Goal: Information Seeking & Learning: Learn about a topic

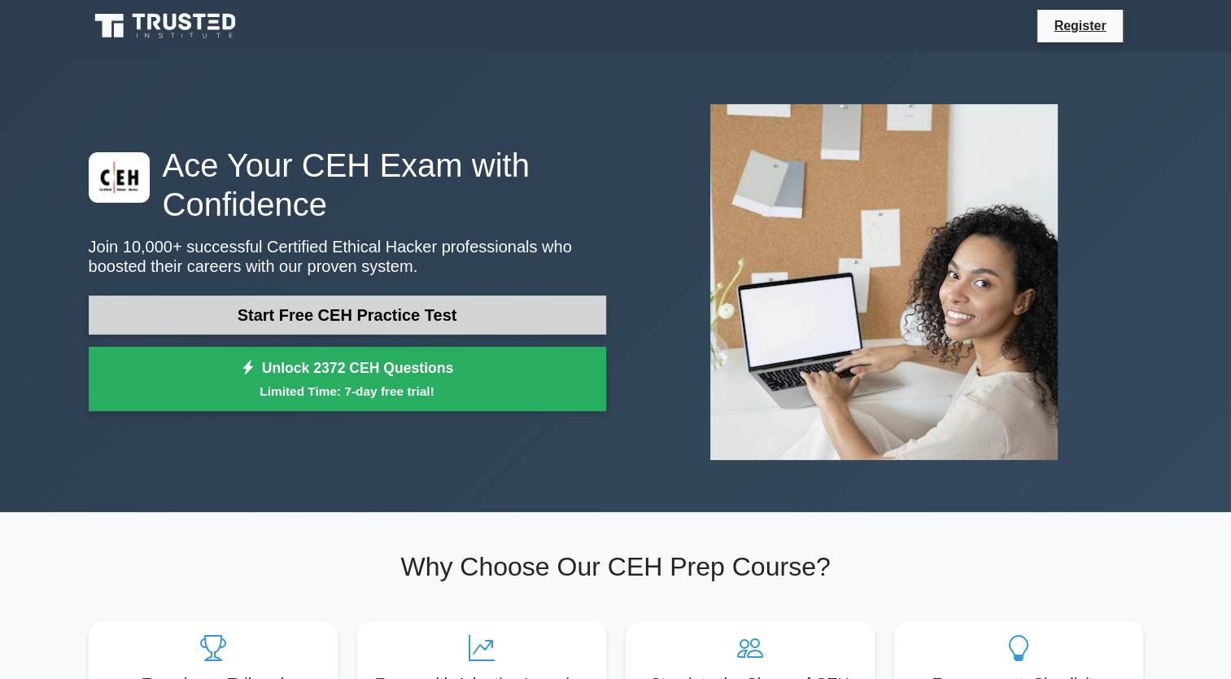
click at [404, 319] on link "Start Free CEH Practice Test" at bounding box center [347, 314] width 517 height 39
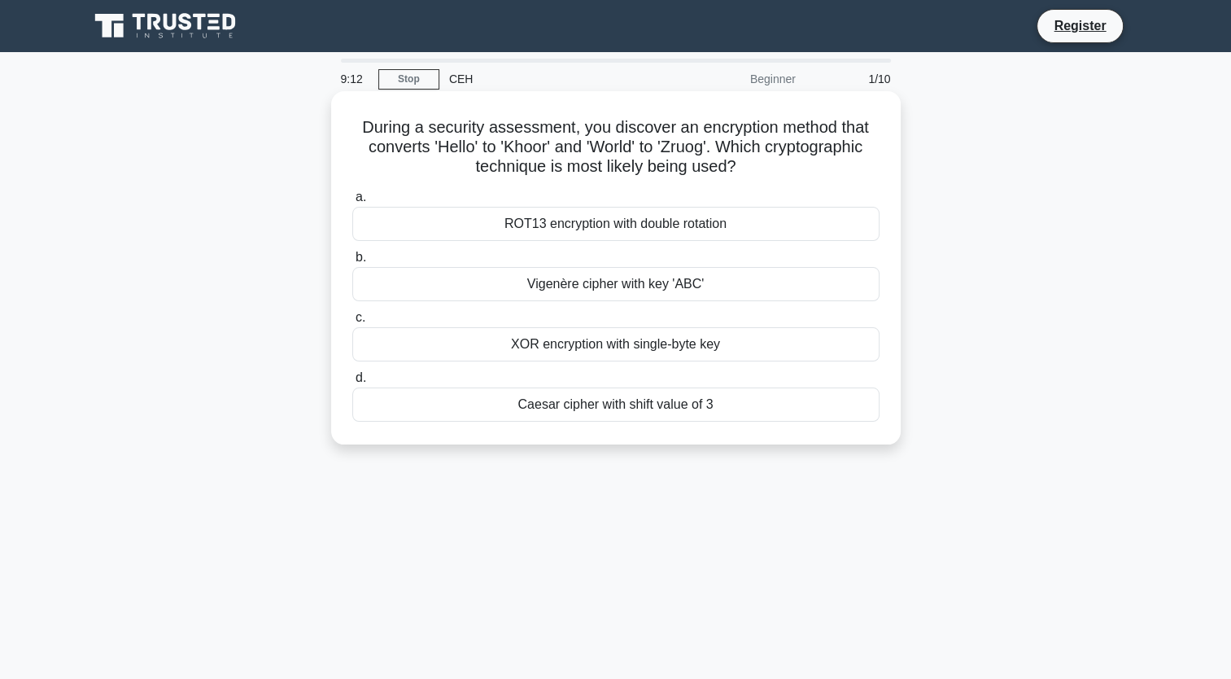
click at [592, 402] on div "Caesar cipher with shift value of 3" at bounding box center [615, 404] width 527 height 34
click at [352, 383] on input "d. Caesar cipher with shift value of 3" at bounding box center [352, 378] width 0 height 11
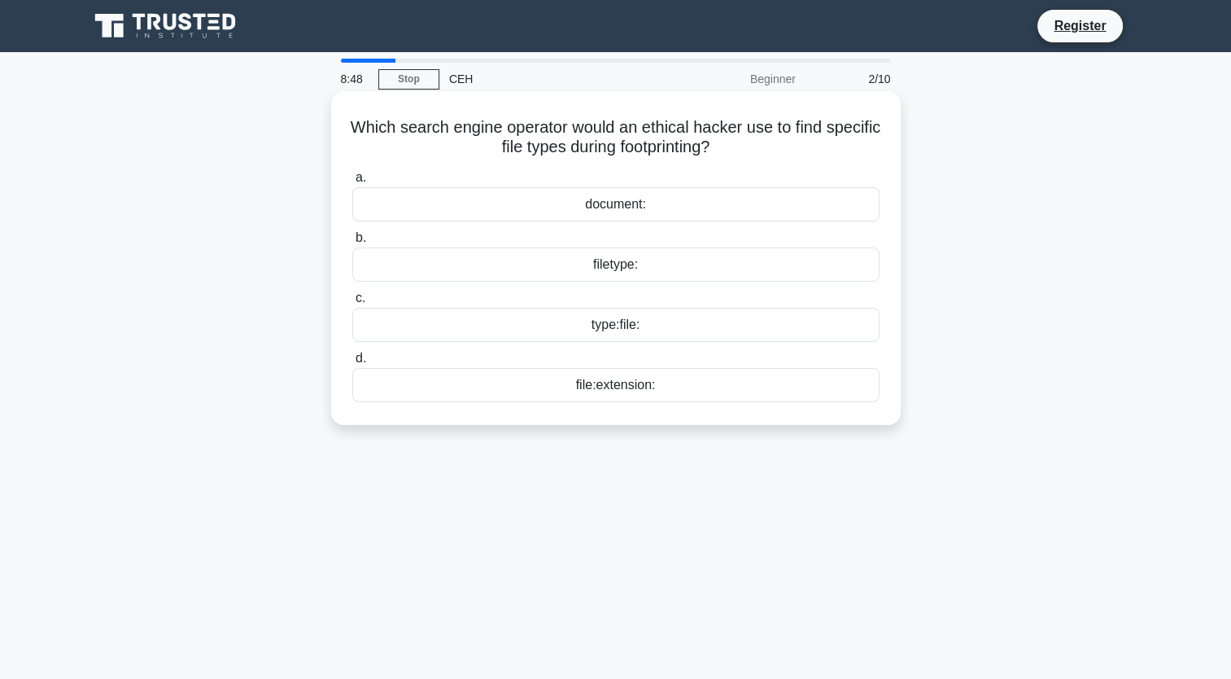
click at [644, 386] on div "file:extension:" at bounding box center [615, 385] width 527 height 34
click at [352, 364] on input "d. file:extension:" at bounding box center [352, 358] width 0 height 11
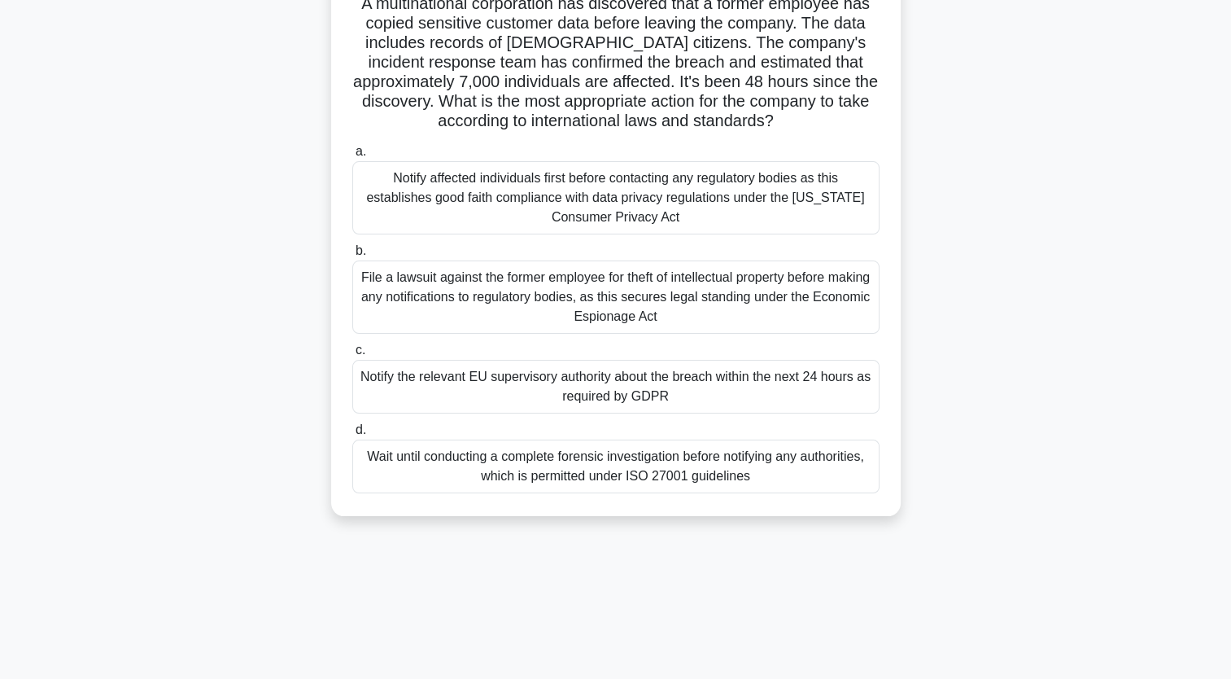
scroll to position [200, 0]
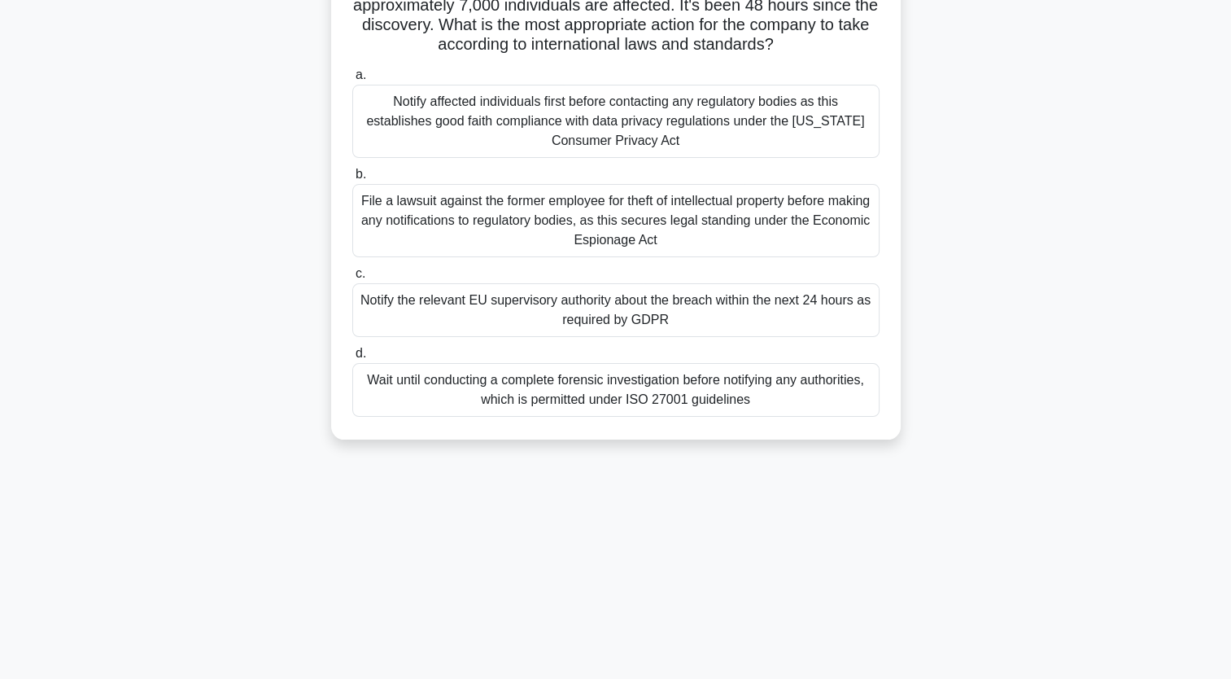
click at [652, 321] on div "Notify the relevant EU supervisory authority about the breach within the next 2…" at bounding box center [615, 310] width 527 height 54
click at [352, 279] on input "c. Notify the relevant EU supervisory authority about the breach within the nex…" at bounding box center [352, 273] width 0 height 11
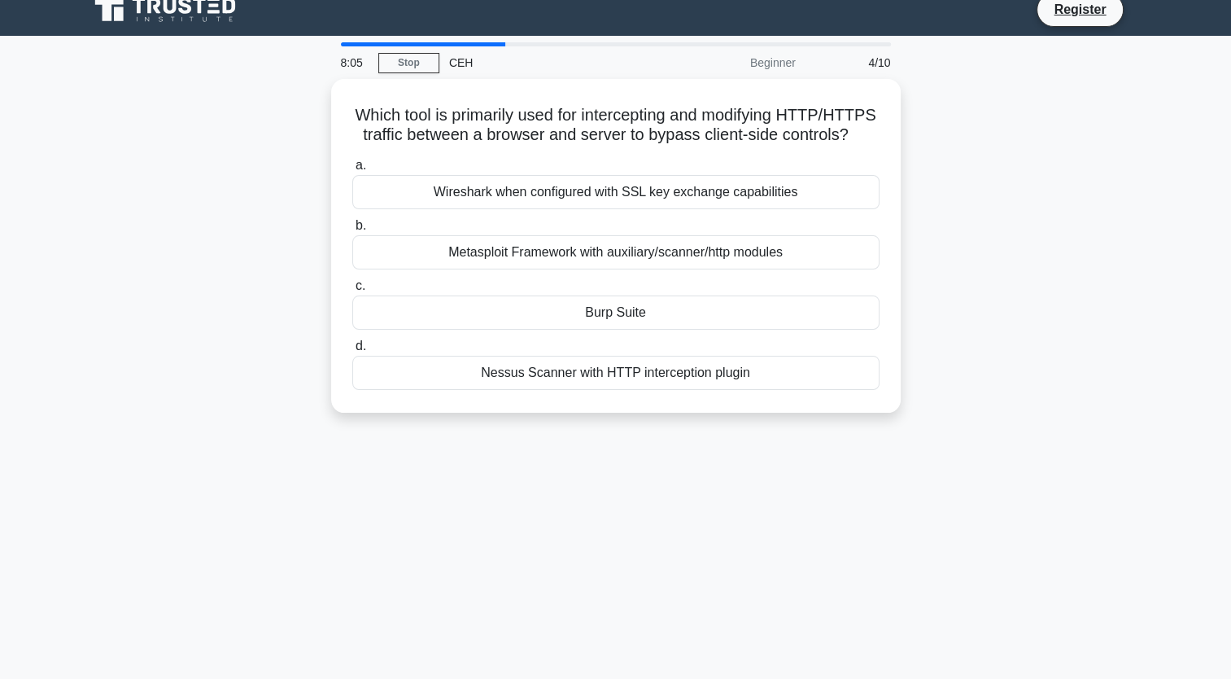
scroll to position [0, 0]
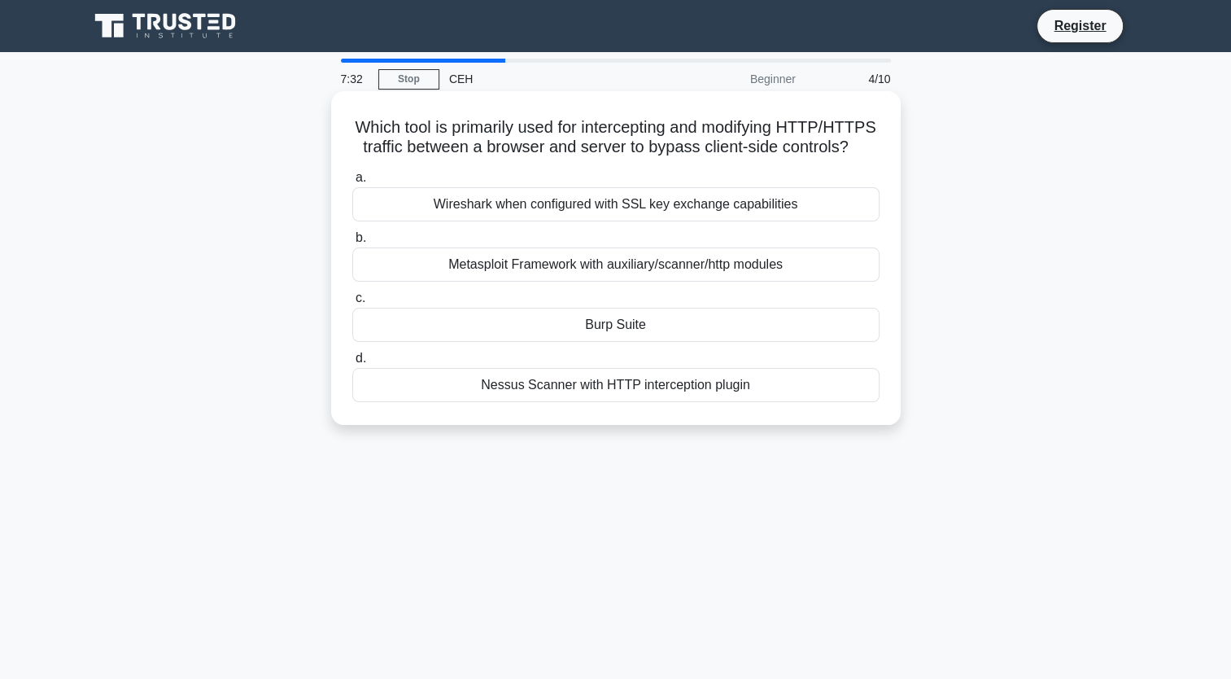
click at [635, 220] on div "Wireshark when configured with SSL key exchange capabilities" at bounding box center [615, 204] width 527 height 34
click at [352, 183] on input "a. Wireshark when configured with SSL key exchange capabilities" at bounding box center [352, 177] width 0 height 11
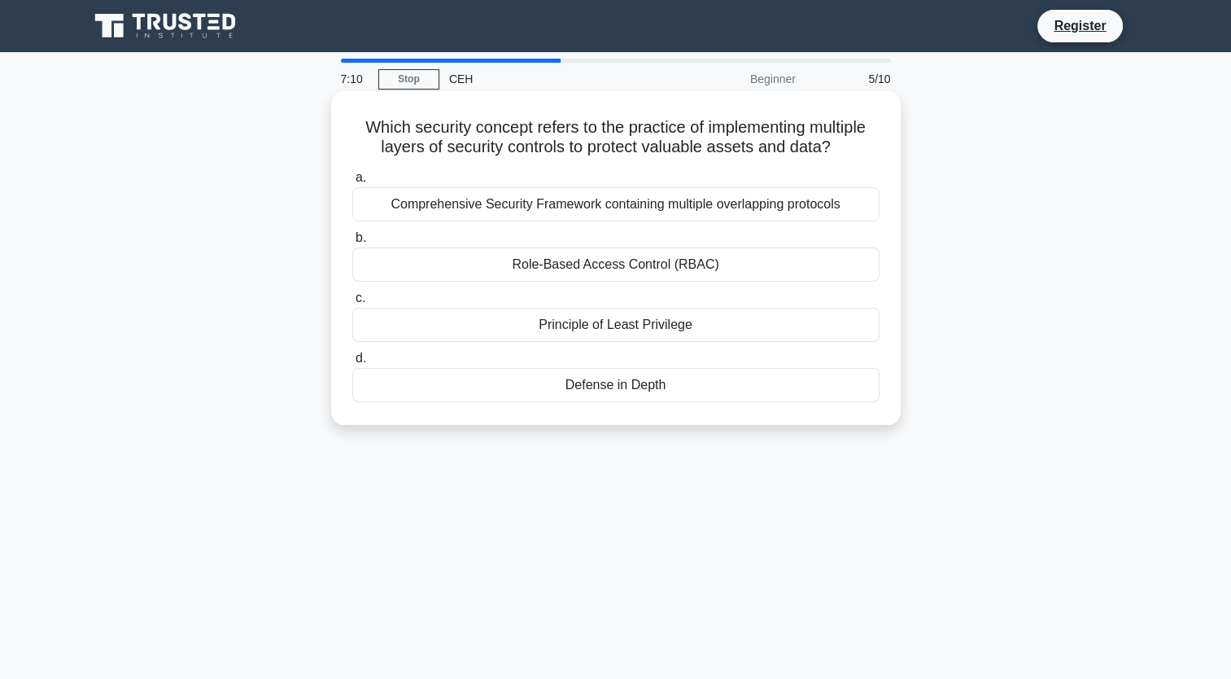
click at [530, 211] on div "Comprehensive Security Framework containing multiple overlapping protocols" at bounding box center [615, 204] width 527 height 34
click at [352, 183] on input "a. Comprehensive Security Framework containing multiple overlapping protocols" at bounding box center [352, 177] width 0 height 11
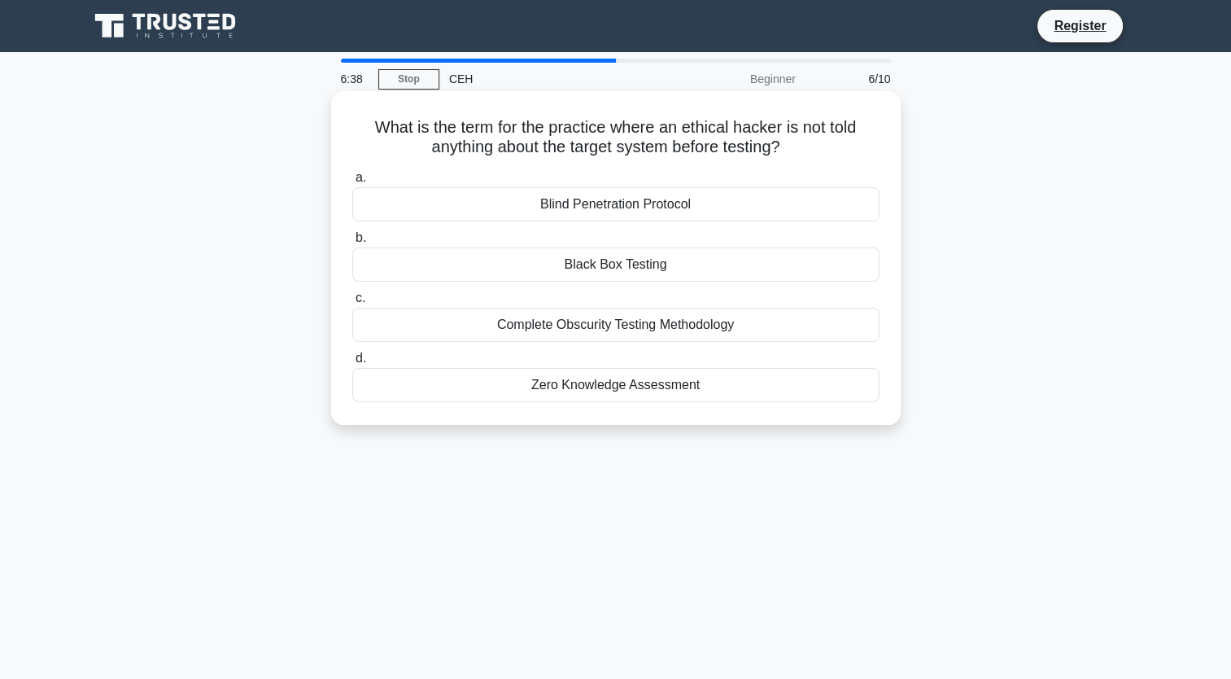
click at [540, 278] on div "Black Box Testing" at bounding box center [615, 264] width 527 height 34
click at [352, 243] on input "b. Black Box Testing" at bounding box center [352, 238] width 0 height 11
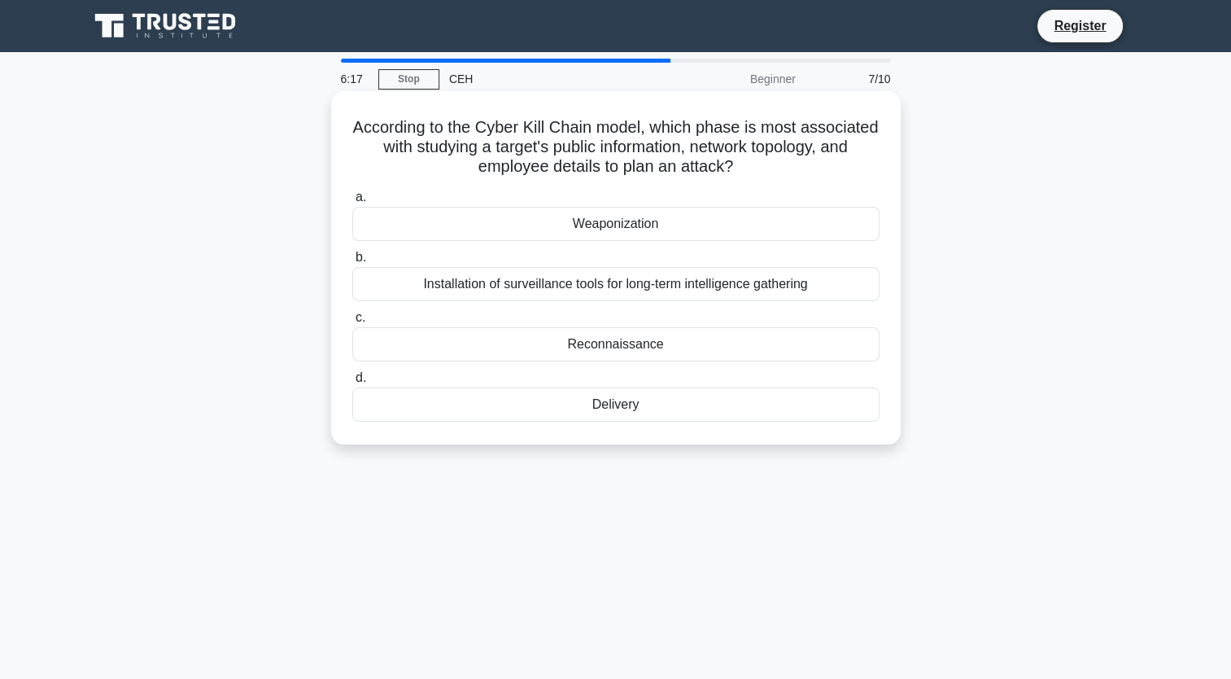
click at [542, 350] on div "Reconnaissance" at bounding box center [615, 344] width 527 height 34
click at [352, 323] on input "c. Reconnaissance" at bounding box center [352, 317] width 0 height 11
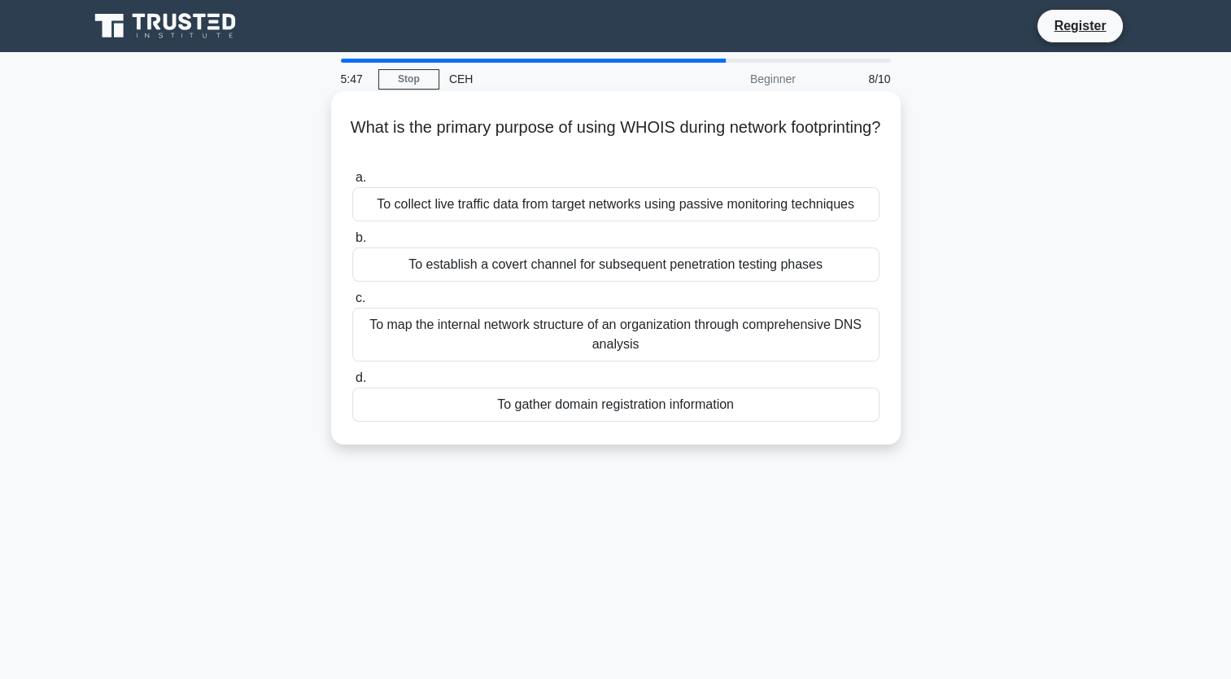
click at [547, 411] on div "To gather domain registration information" at bounding box center [615, 404] width 527 height 34
click at [352, 383] on input "d. To gather domain registration information" at bounding box center [352, 378] width 0 height 11
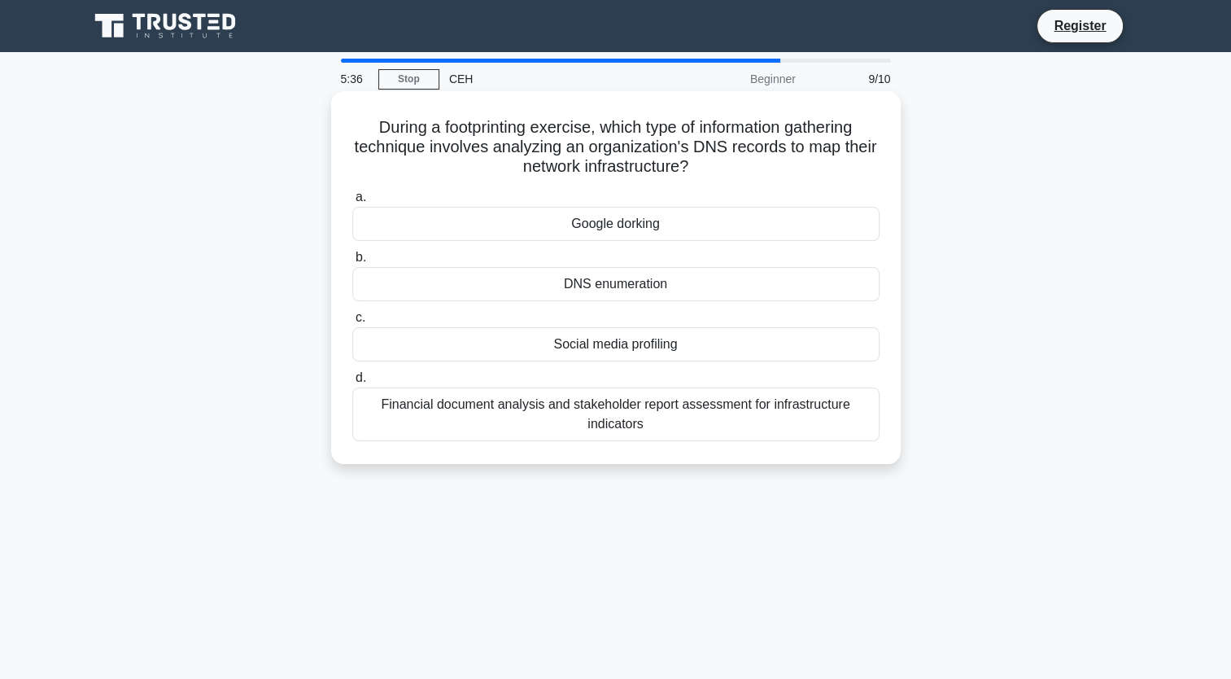
click at [641, 288] on div "DNS enumeration" at bounding box center [615, 284] width 527 height 34
click at [352, 263] on input "b. DNS enumeration" at bounding box center [352, 257] width 0 height 11
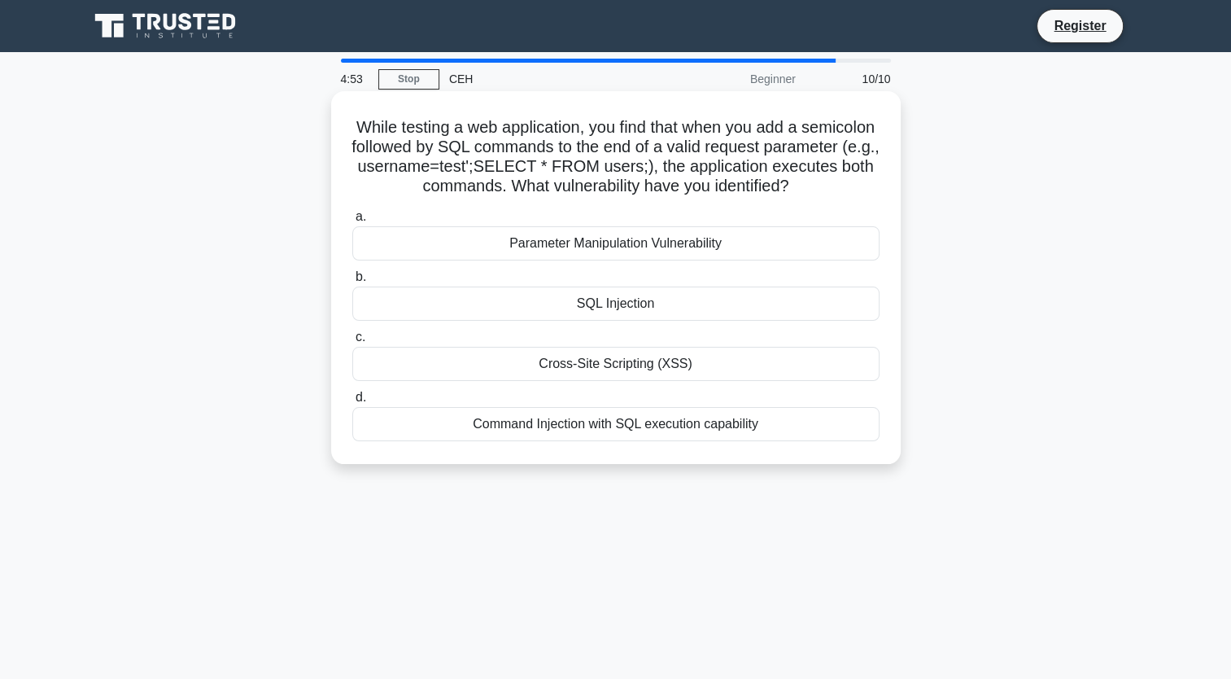
click at [623, 368] on div "Cross-Site Scripting (XSS)" at bounding box center [615, 364] width 527 height 34
click at [352, 343] on input "c. Cross-Site Scripting (XSS)" at bounding box center [352, 337] width 0 height 11
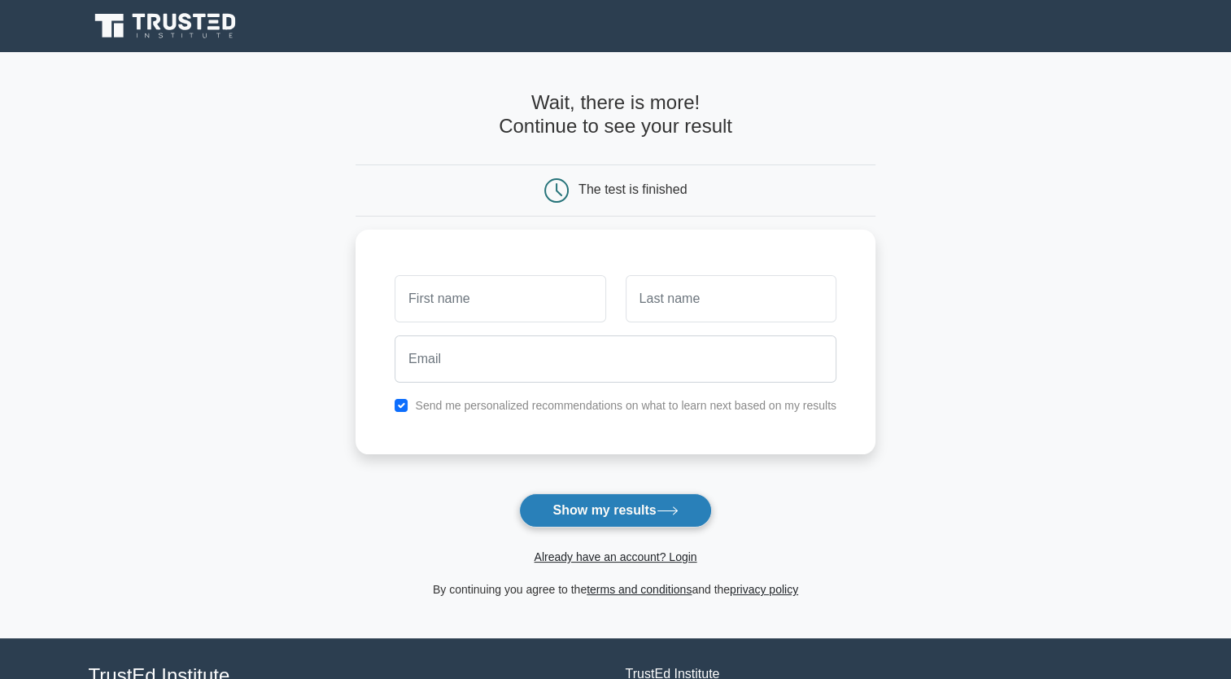
click at [640, 522] on button "Show my results" at bounding box center [615, 510] width 192 height 34
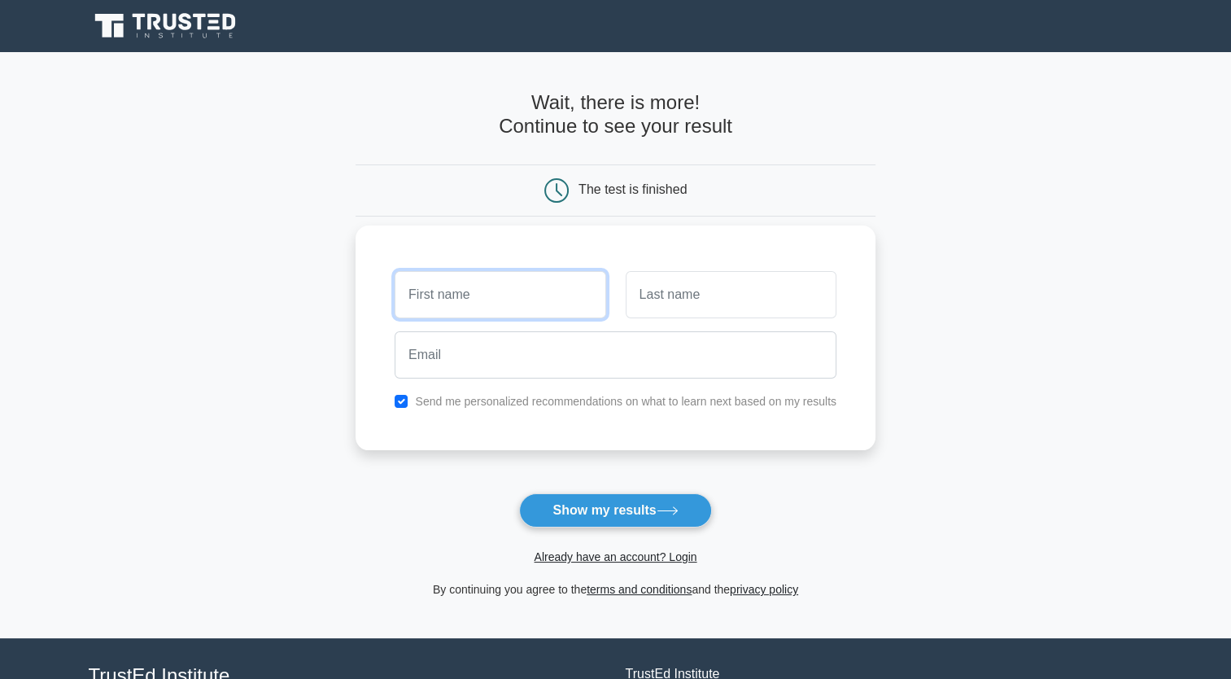
click at [507, 286] on input "text" at bounding box center [500, 294] width 211 height 47
type input "abc"
type input "xyz"
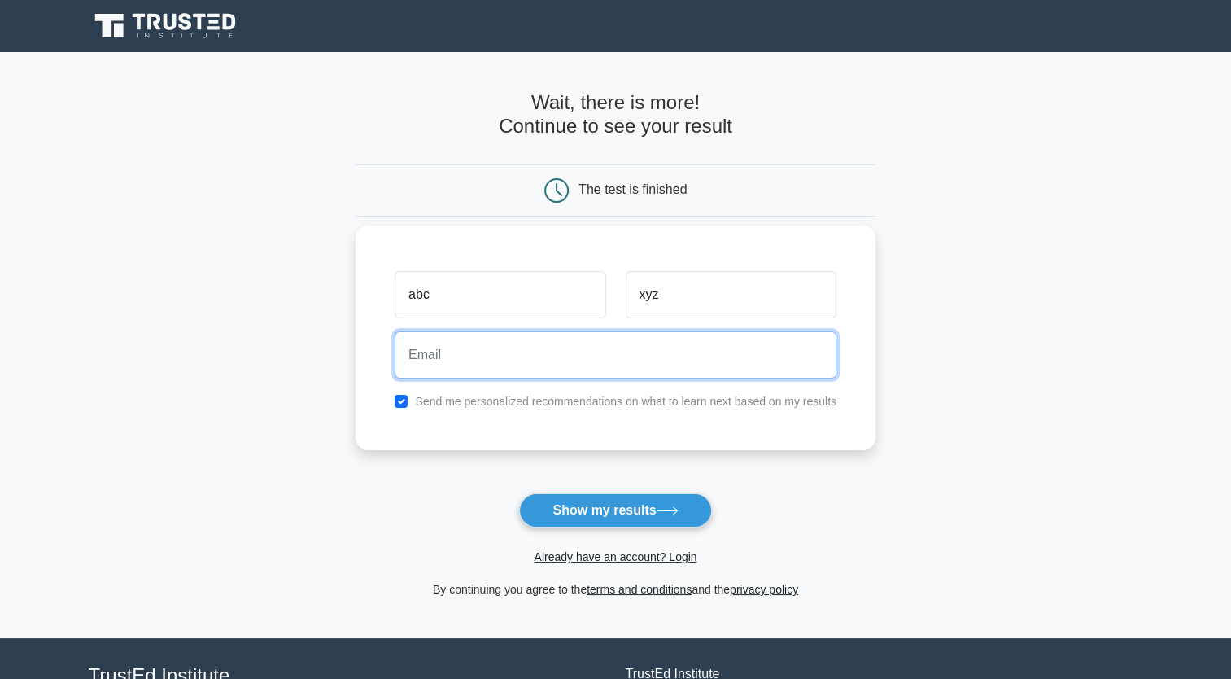
click at [547, 356] on input "email" at bounding box center [616, 354] width 442 height 47
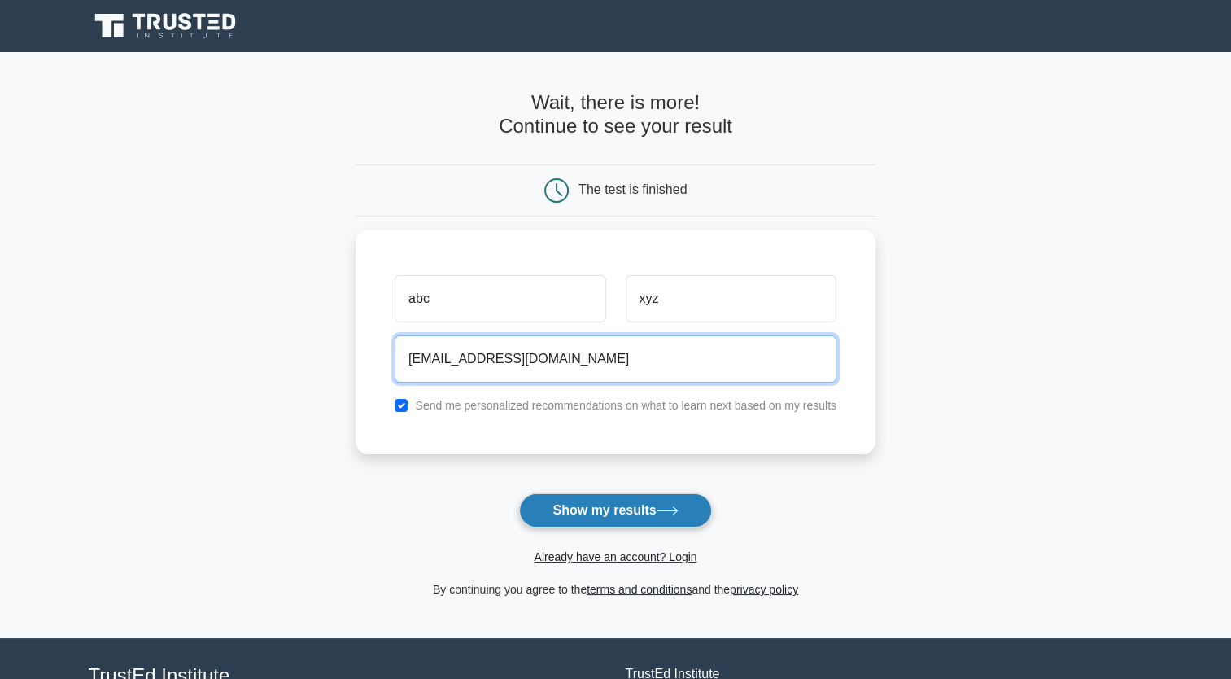
type input "prathameshhankare@gmail.com"
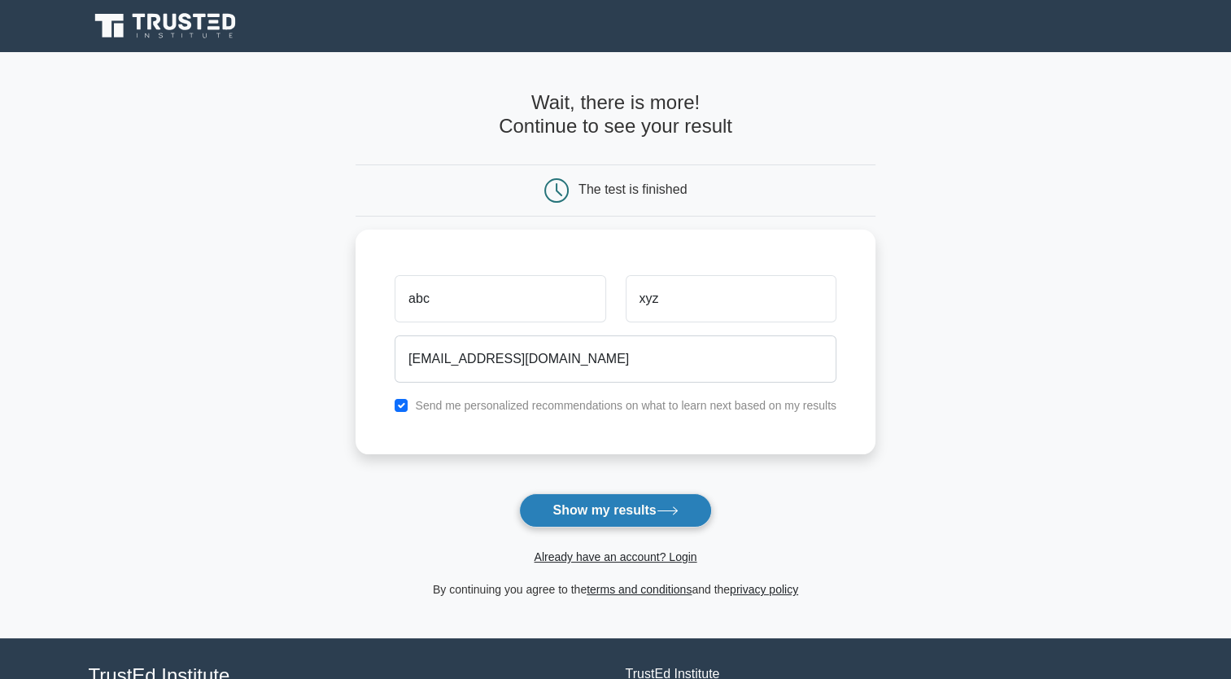
click at [607, 511] on button "Show my results" at bounding box center [615, 510] width 192 height 34
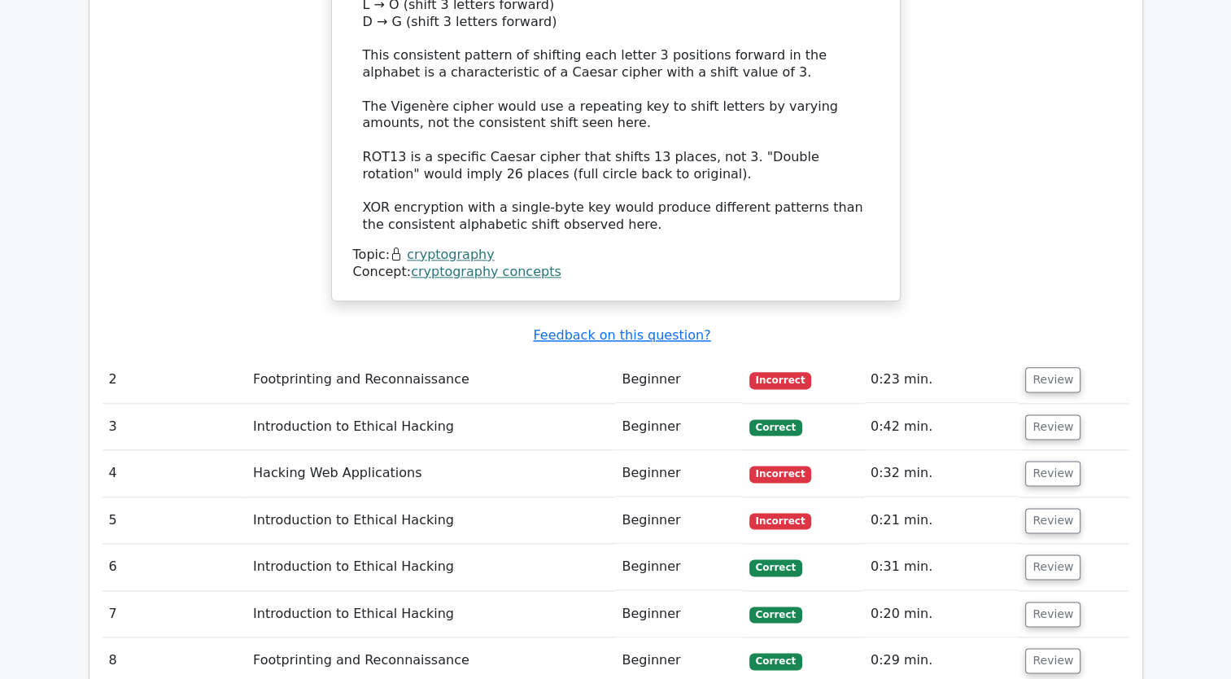
scroll to position [1927, 0]
click at [1060, 367] on button "Review" at bounding box center [1052, 379] width 55 height 25
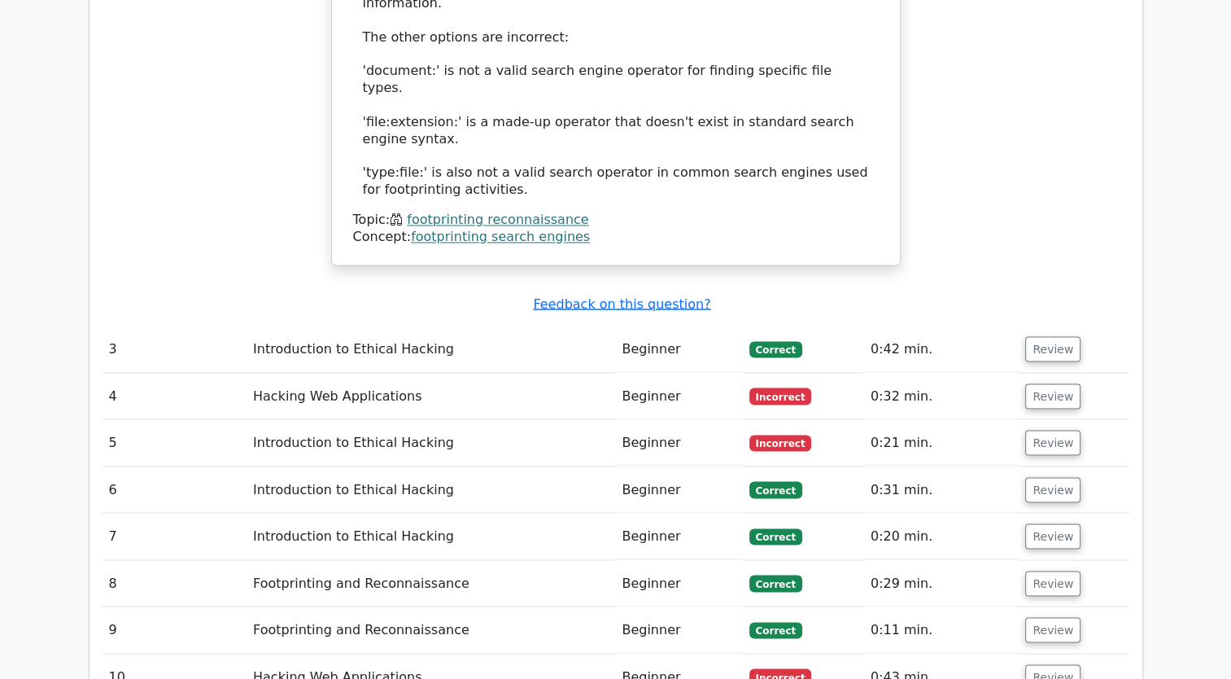
scroll to position [2874, 0]
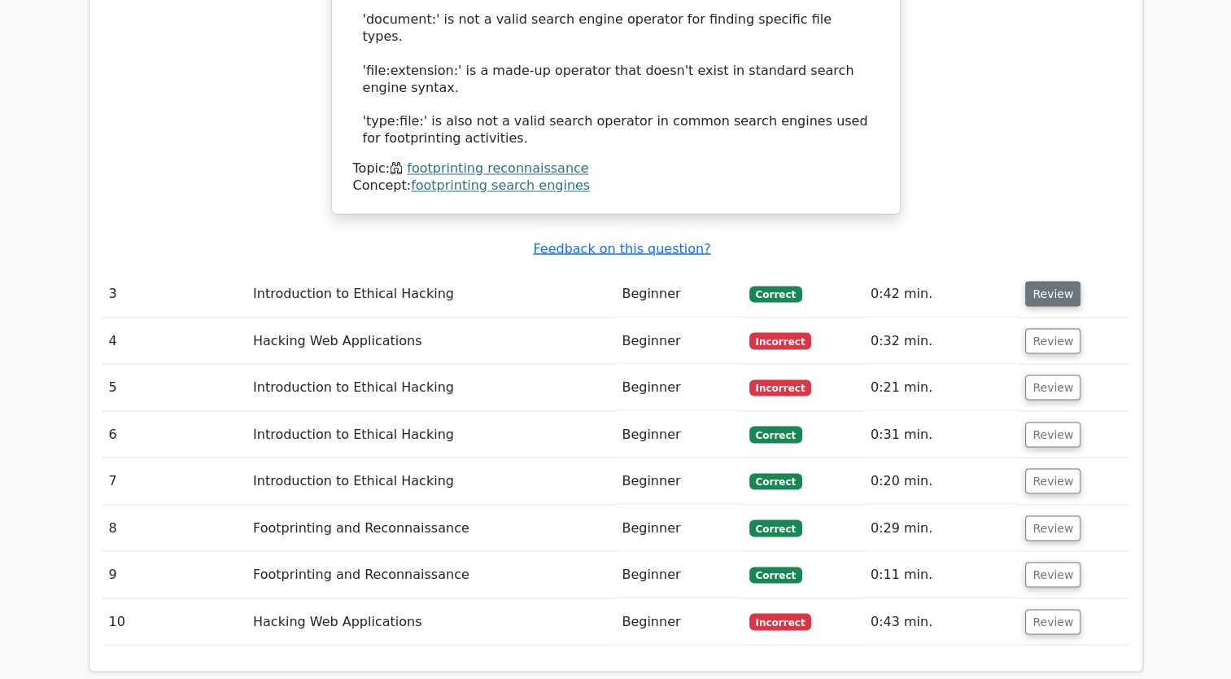
click at [1054, 281] on button "Review" at bounding box center [1052, 293] width 55 height 25
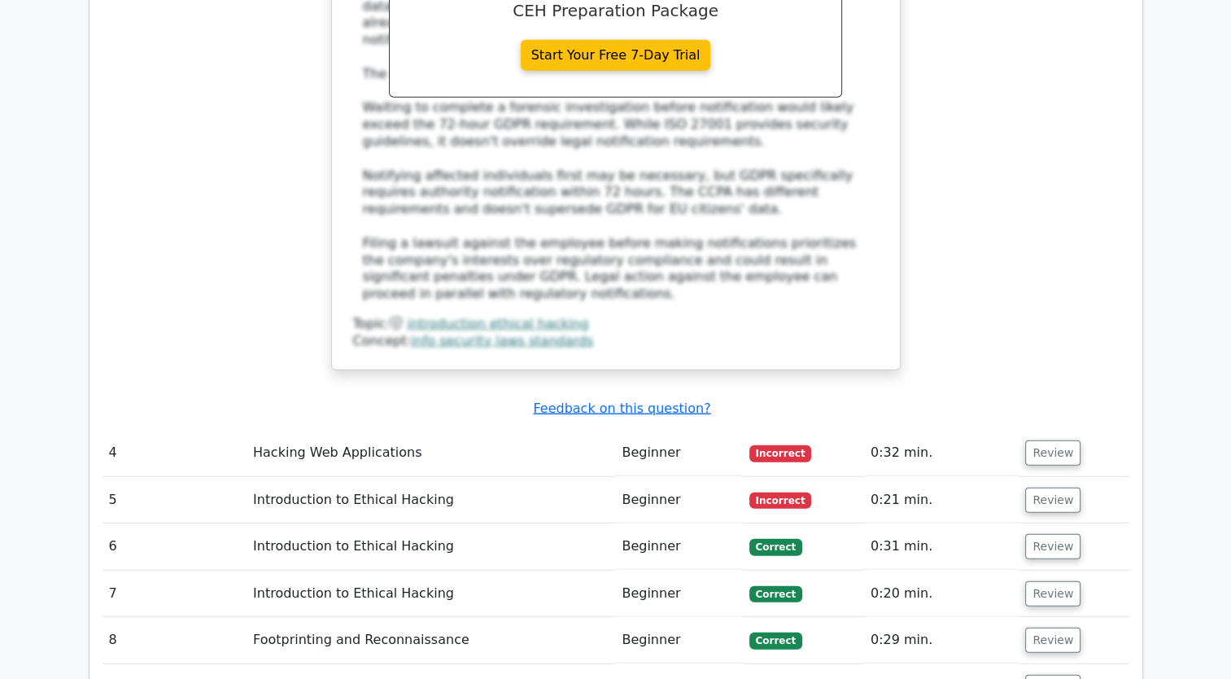
scroll to position [3827, 0]
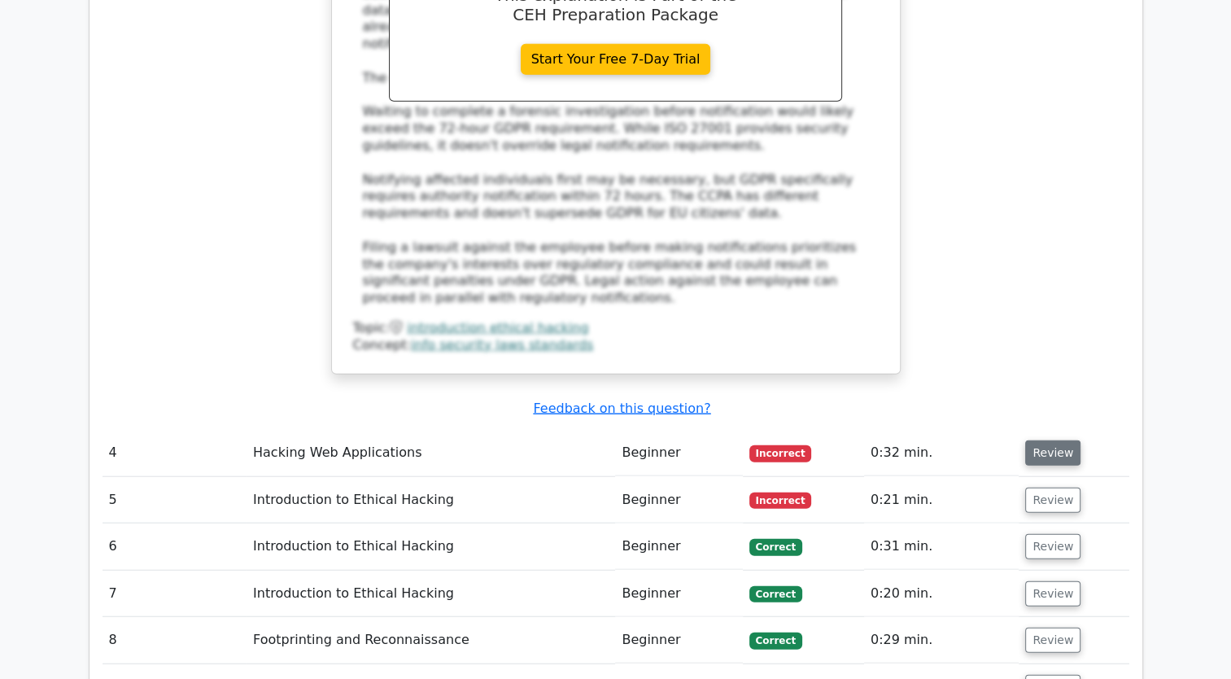
click at [1047, 440] on button "Review" at bounding box center [1052, 452] width 55 height 25
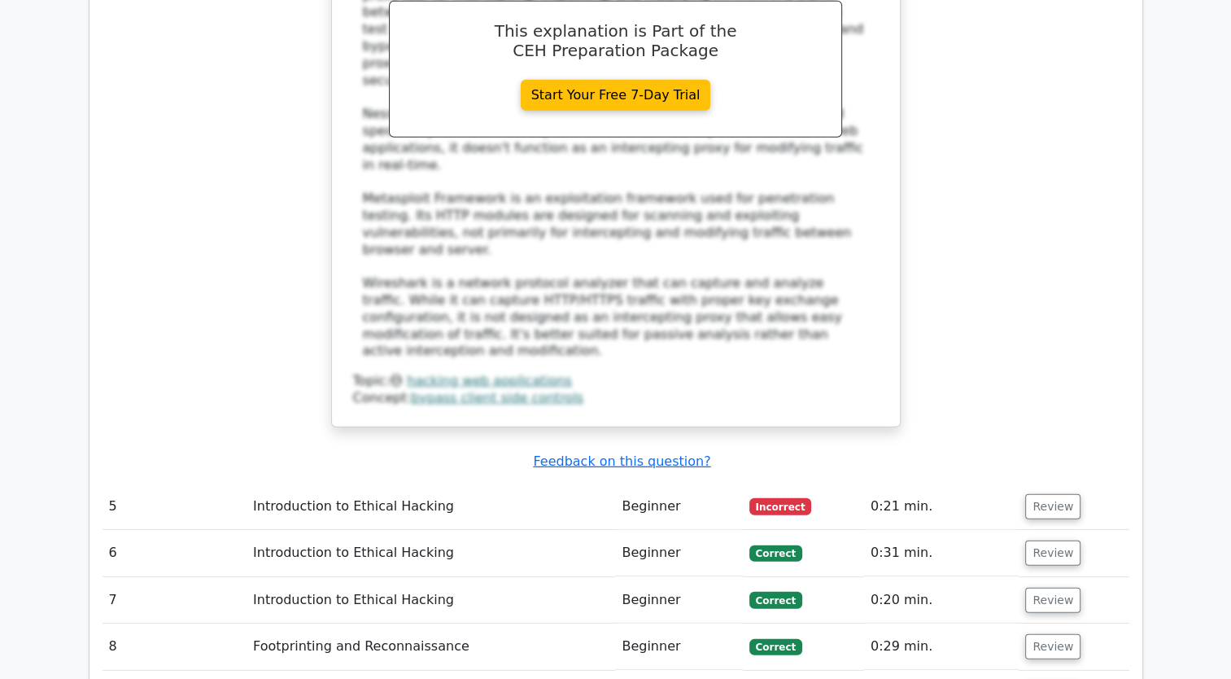
scroll to position [4719, 0]
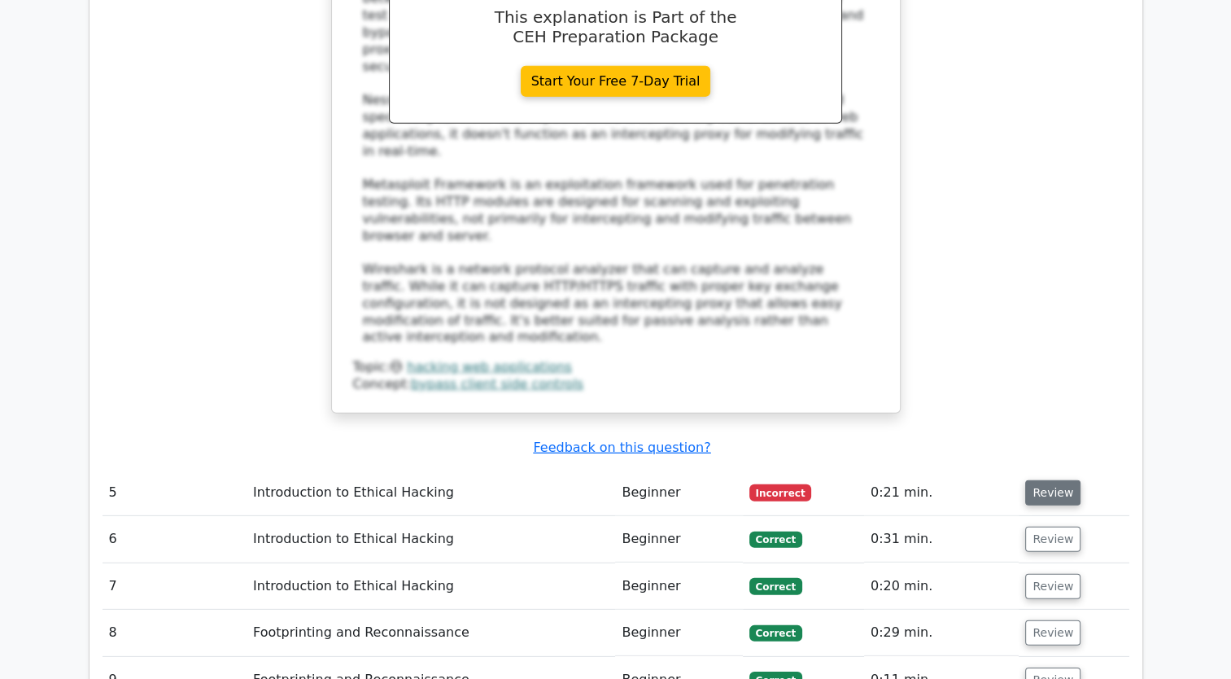
click at [1052, 480] on button "Review" at bounding box center [1052, 492] width 55 height 25
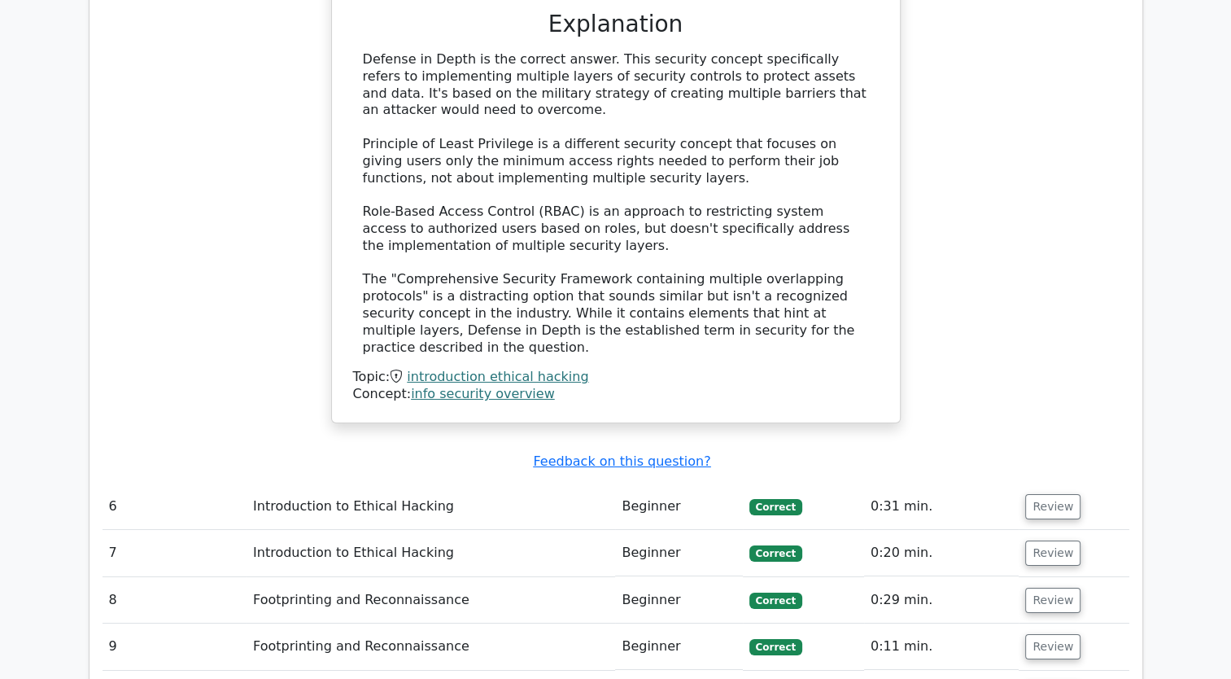
scroll to position [5552, 0]
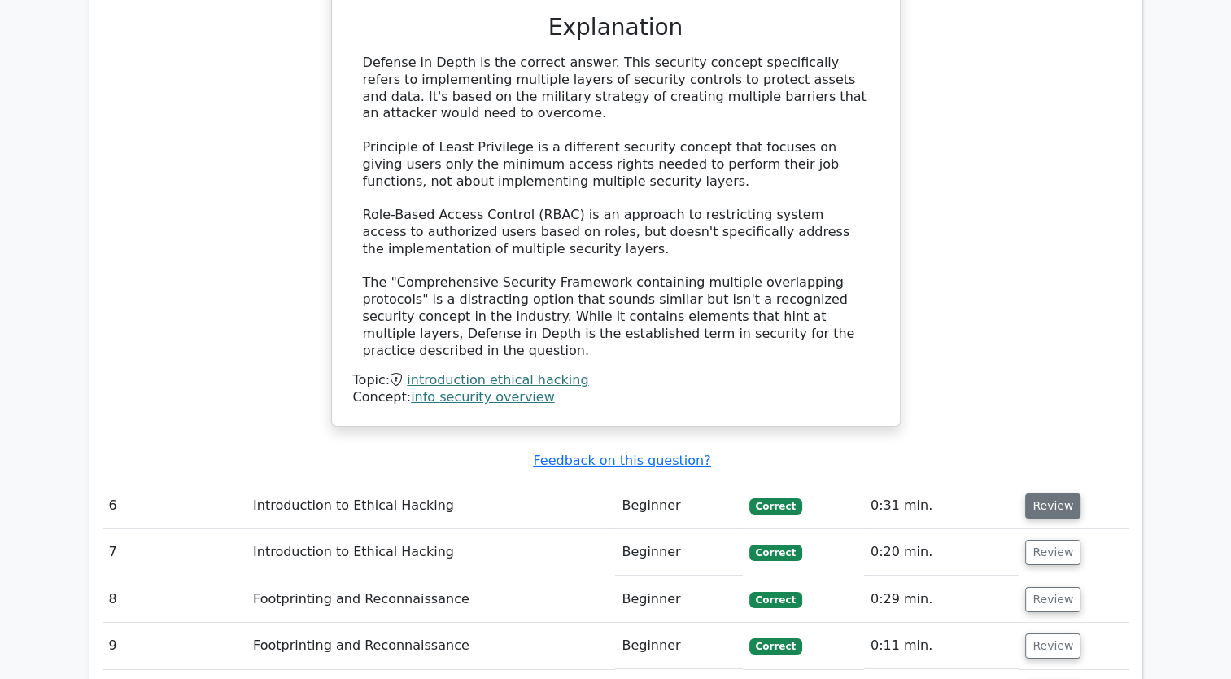
click at [1037, 493] on button "Review" at bounding box center [1052, 505] width 55 height 25
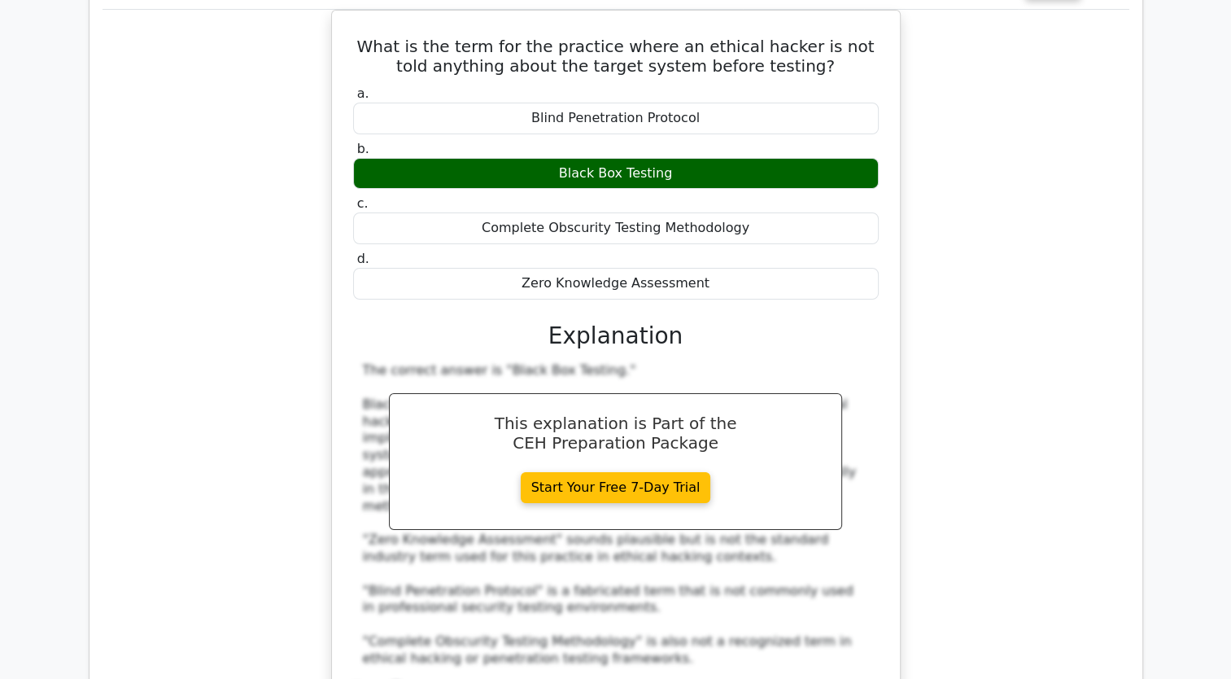
scroll to position [6258, 0]
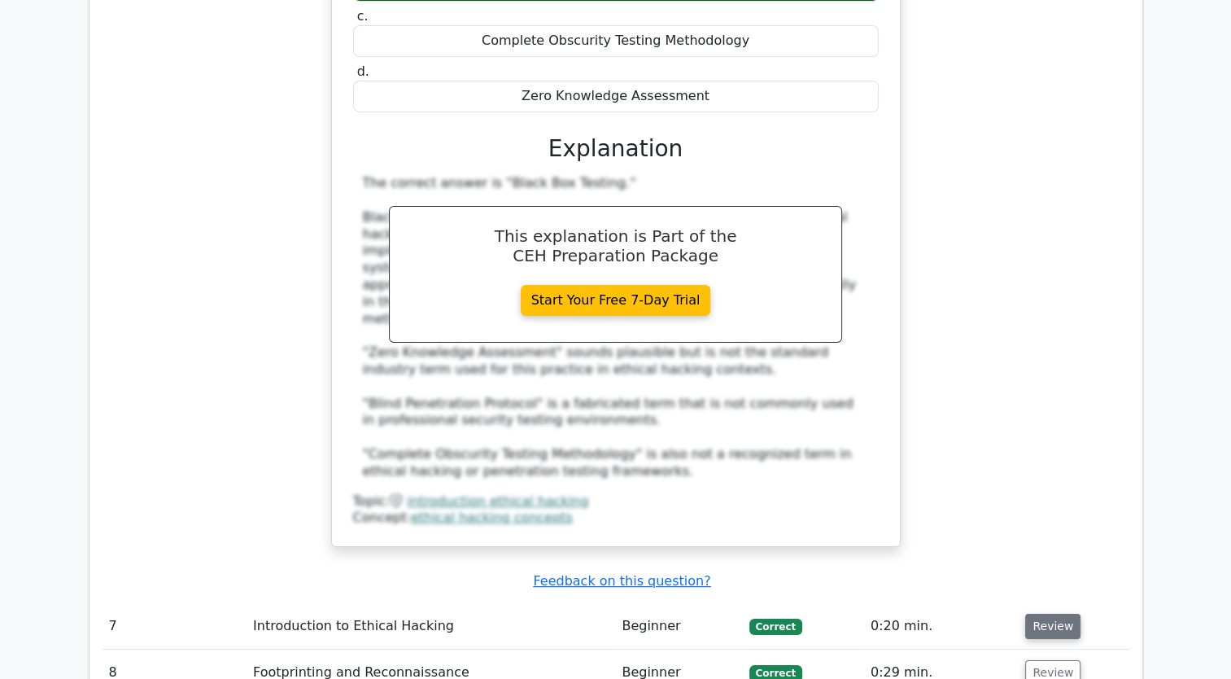
click at [1061, 613] on button "Review" at bounding box center [1052, 625] width 55 height 25
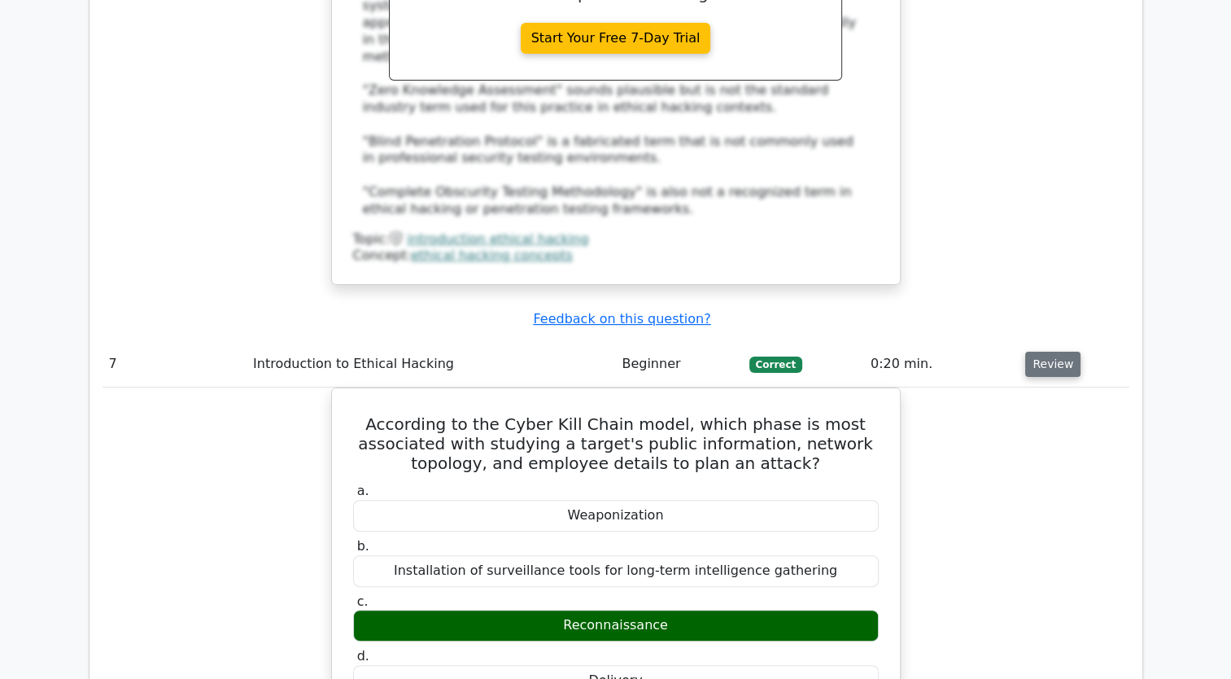
scroll to position [7070, 0]
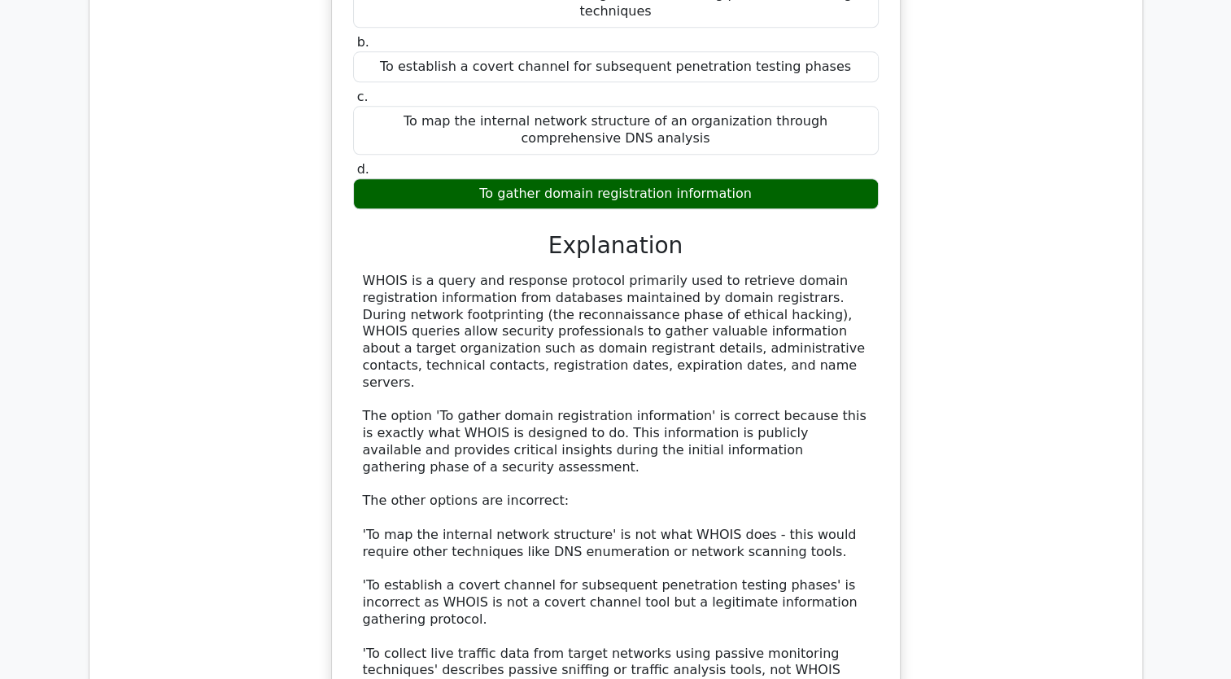
scroll to position [7970, 0]
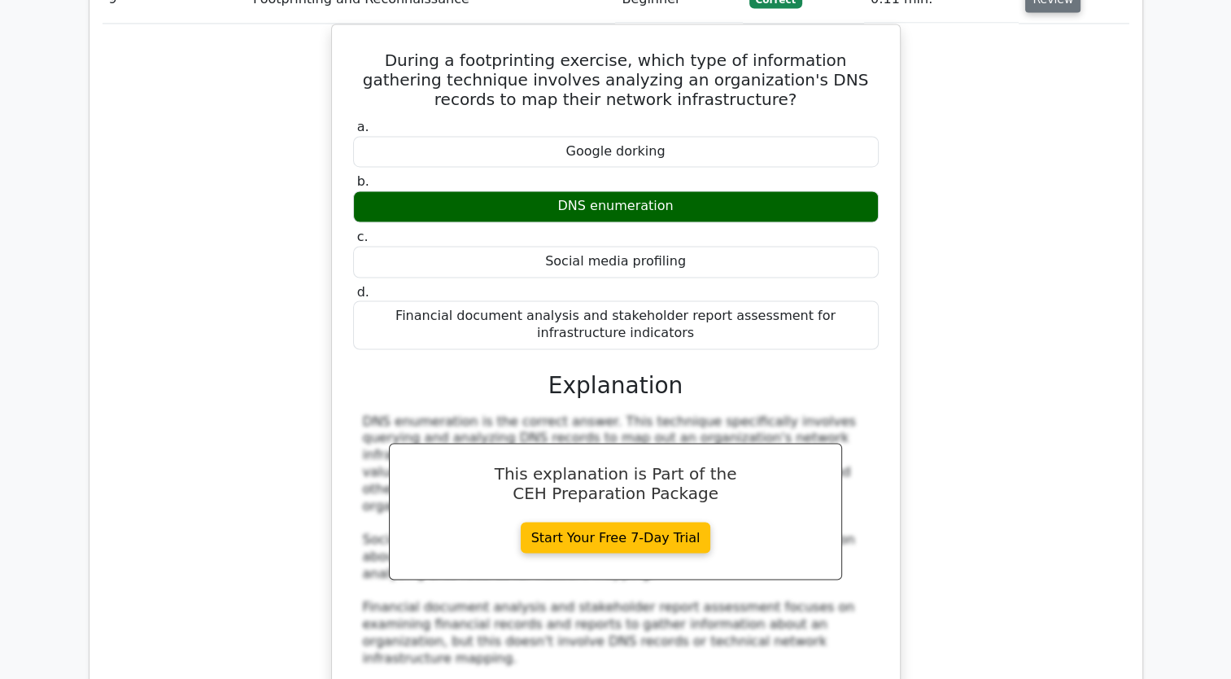
scroll to position [8849, 0]
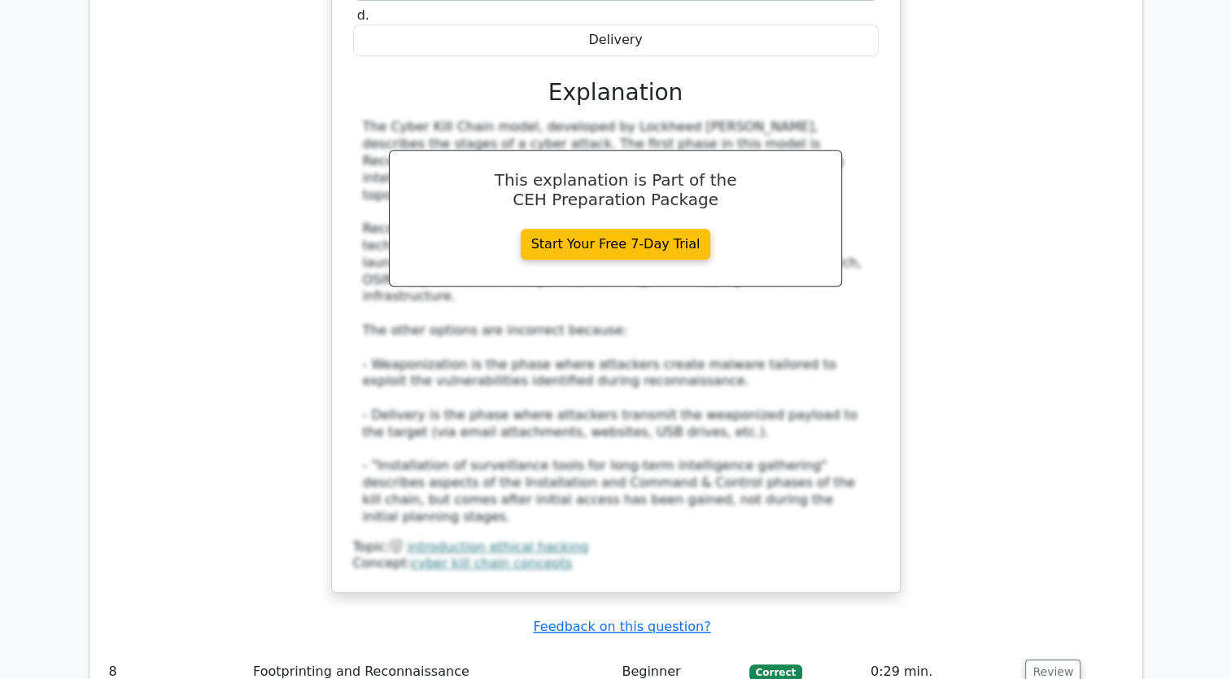
scroll to position [7031, 0]
